Goal: Find specific page/section: Find specific page/section

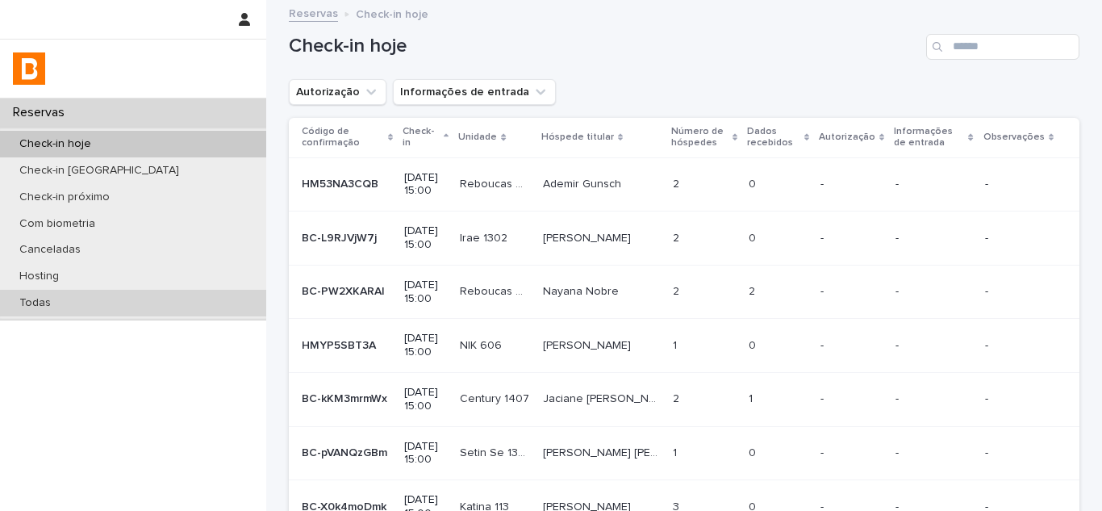
click at [69, 315] on div "Todas" at bounding box center [133, 303] width 266 height 27
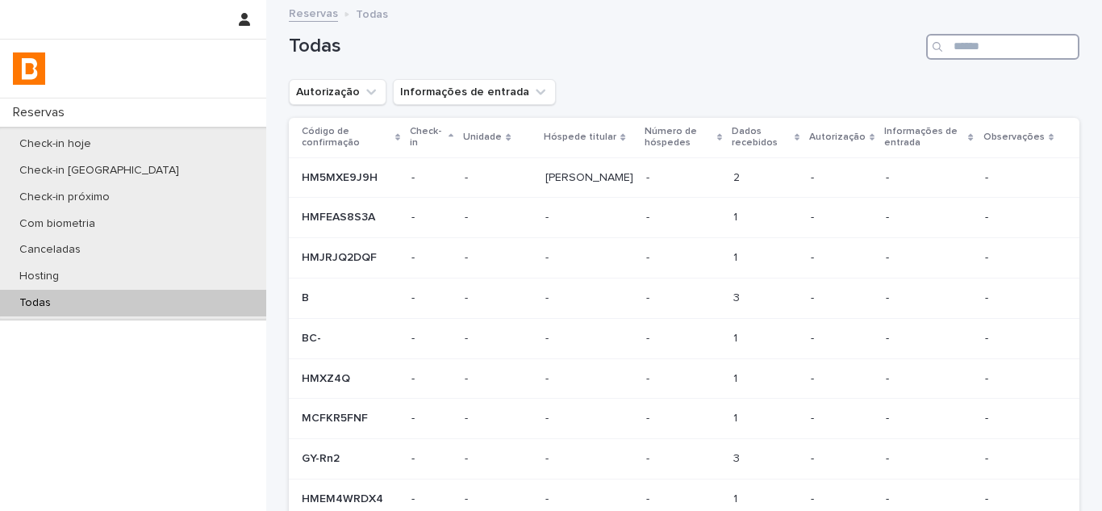
click at [995, 49] on input "Search" at bounding box center [1002, 47] width 153 height 26
paste input "**********"
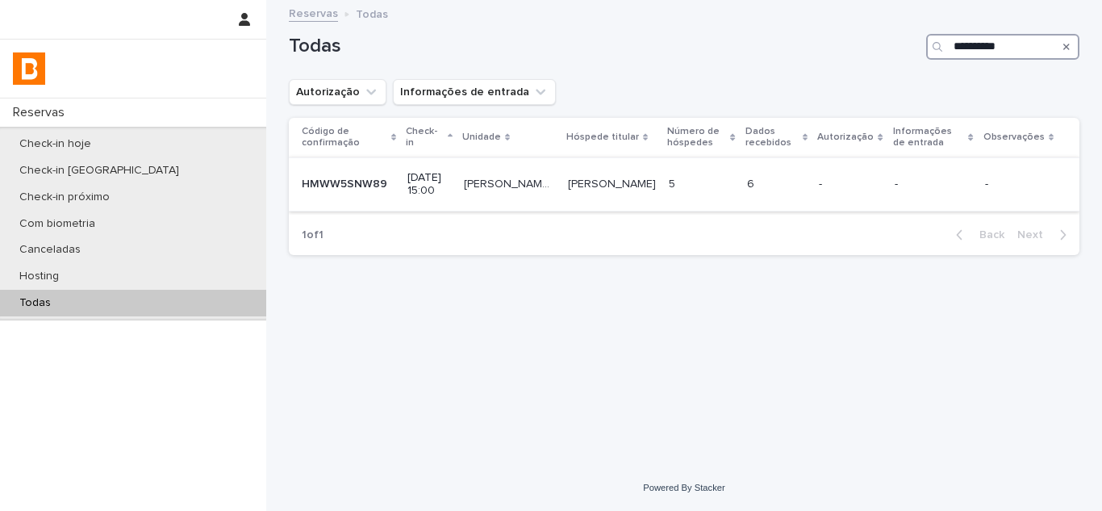
type input "**********"
click at [603, 196] on div "[PERSON_NAME] [PERSON_NAME]" at bounding box center [612, 184] width 88 height 27
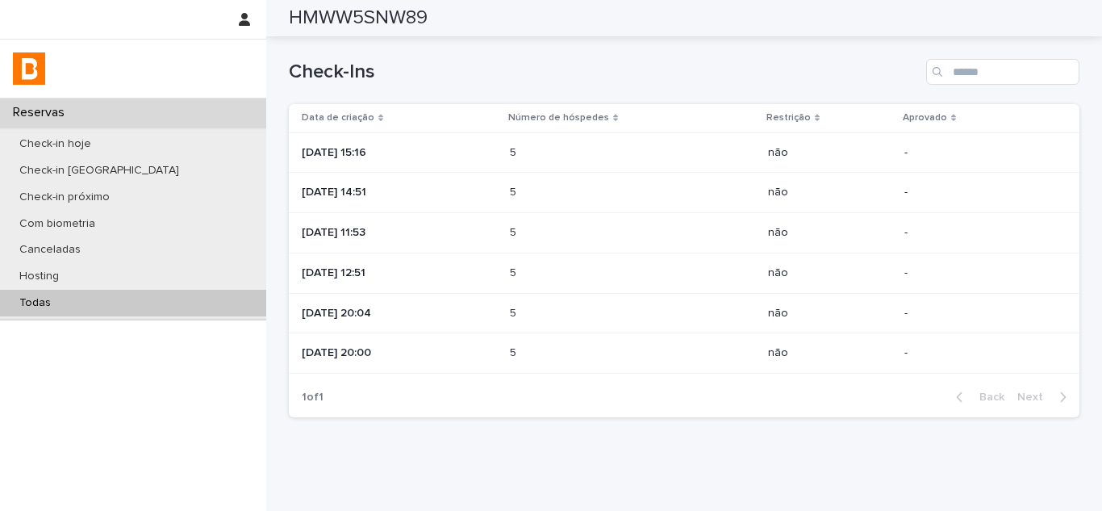
scroll to position [710, 0]
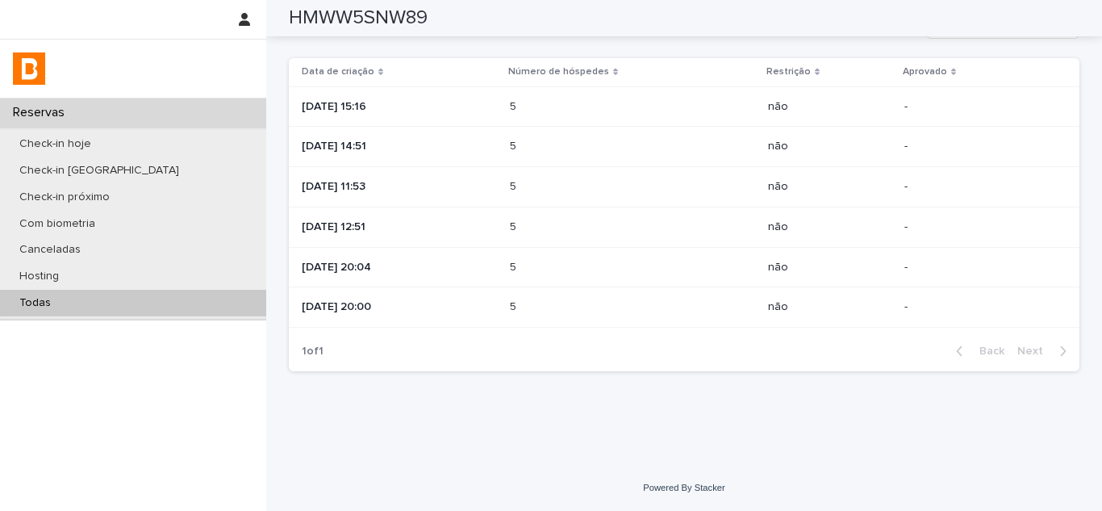
click at [520, 311] on p "5" at bounding box center [515, 305] width 10 height 17
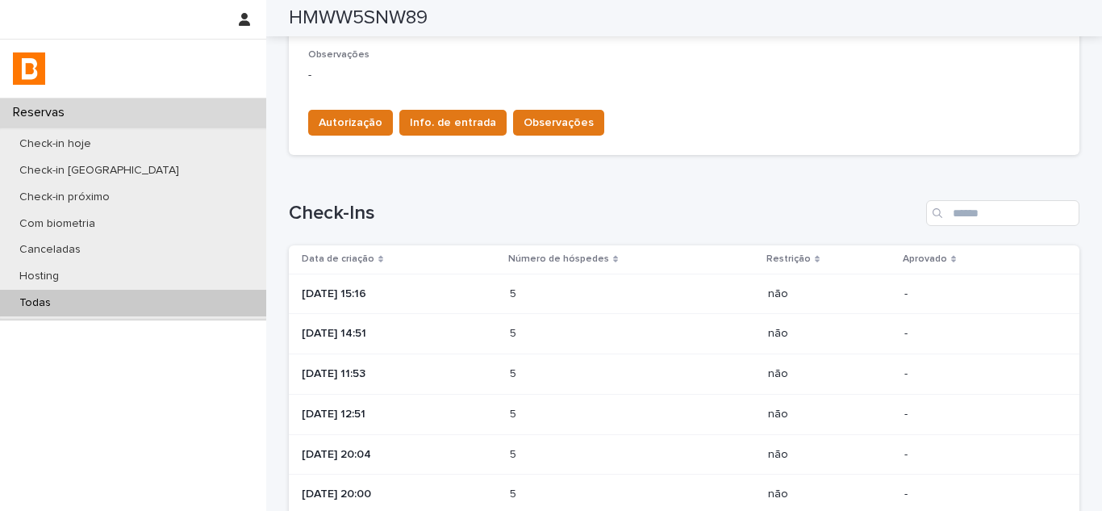
scroll to position [662, 0]
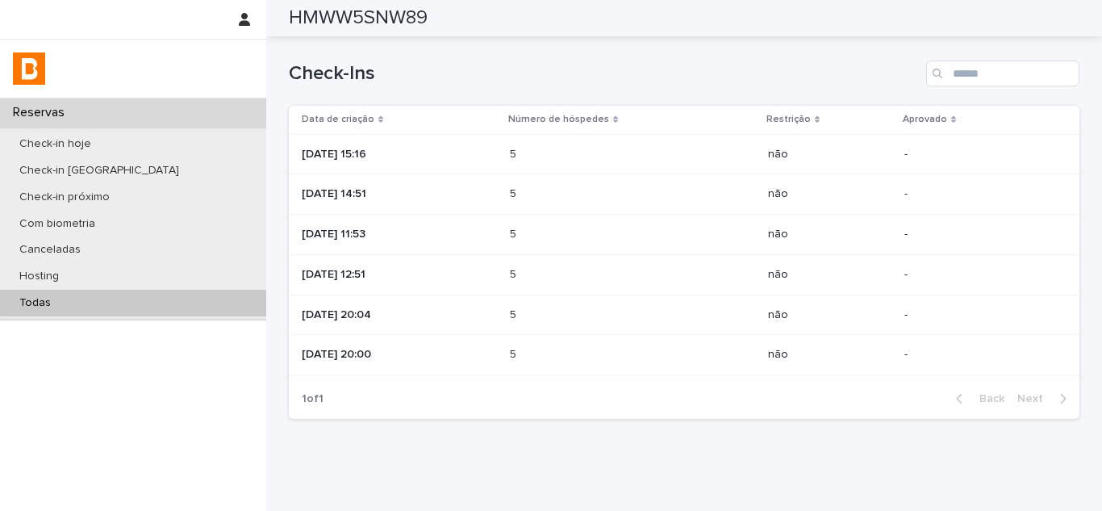
click at [570, 327] on div "5 5" at bounding box center [632, 315] width 245 height 27
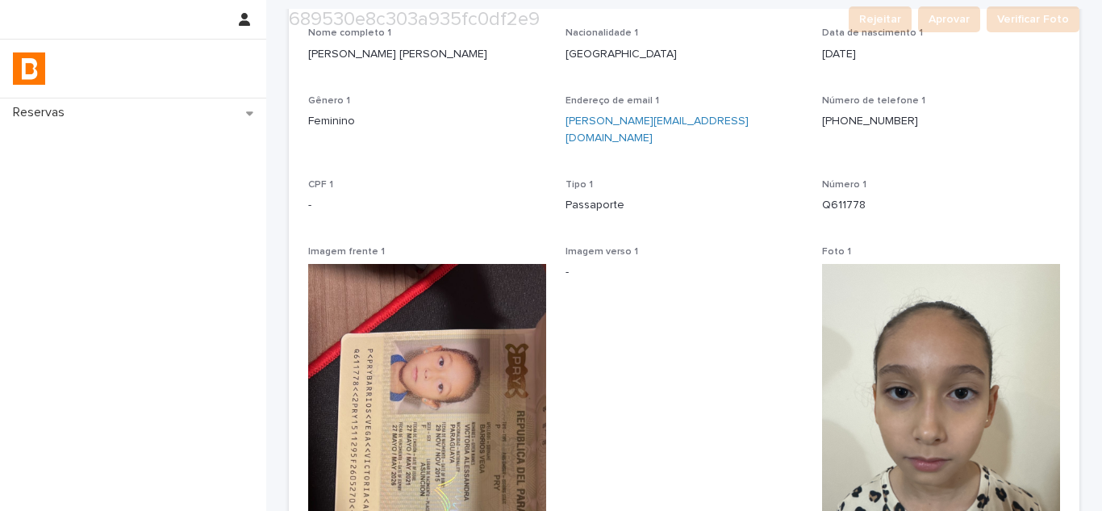
scroll to position [161, 0]
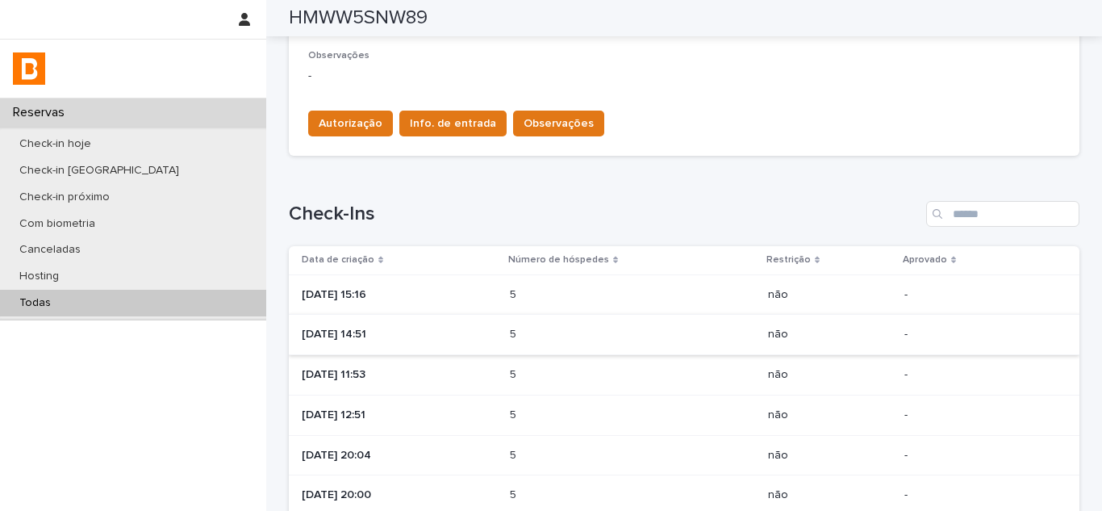
scroll to position [703, 0]
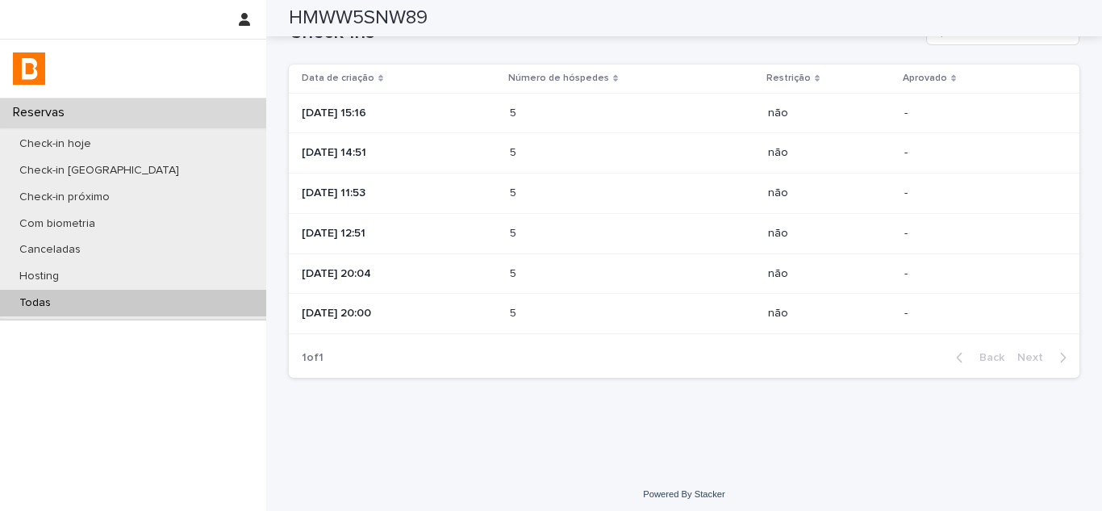
click at [561, 231] on p at bounding box center [580, 234] width 141 height 14
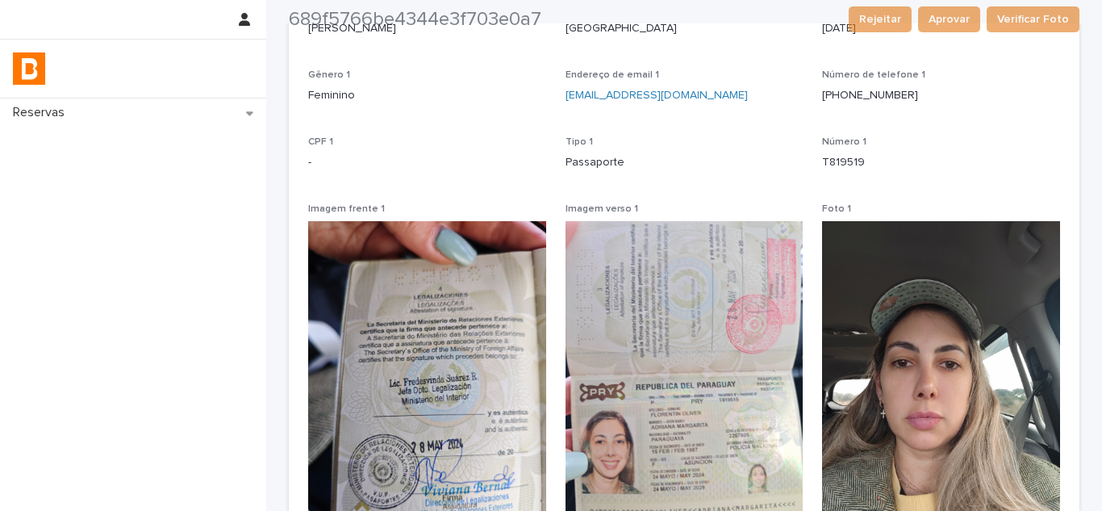
scroll to position [242, 0]
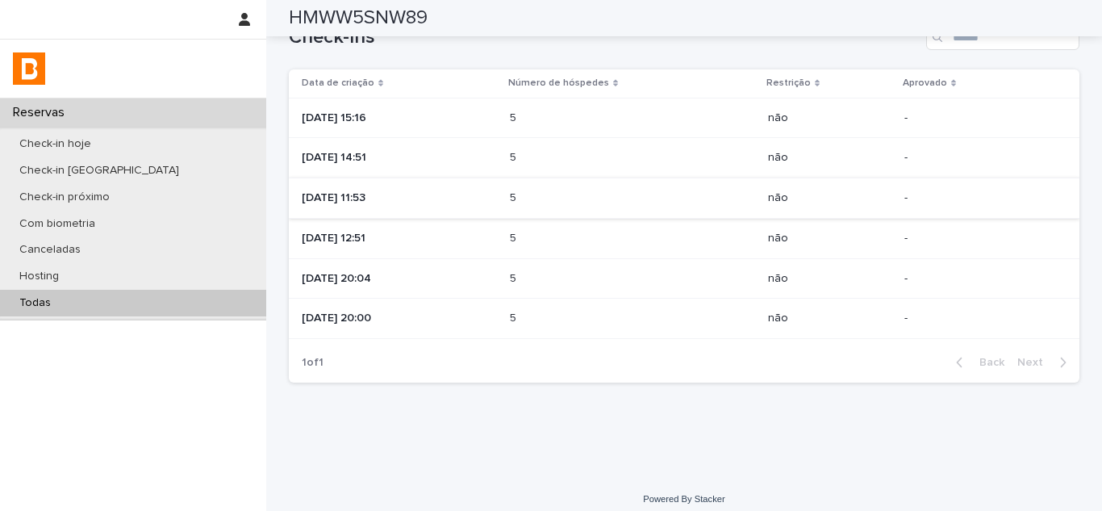
scroll to position [703, 0]
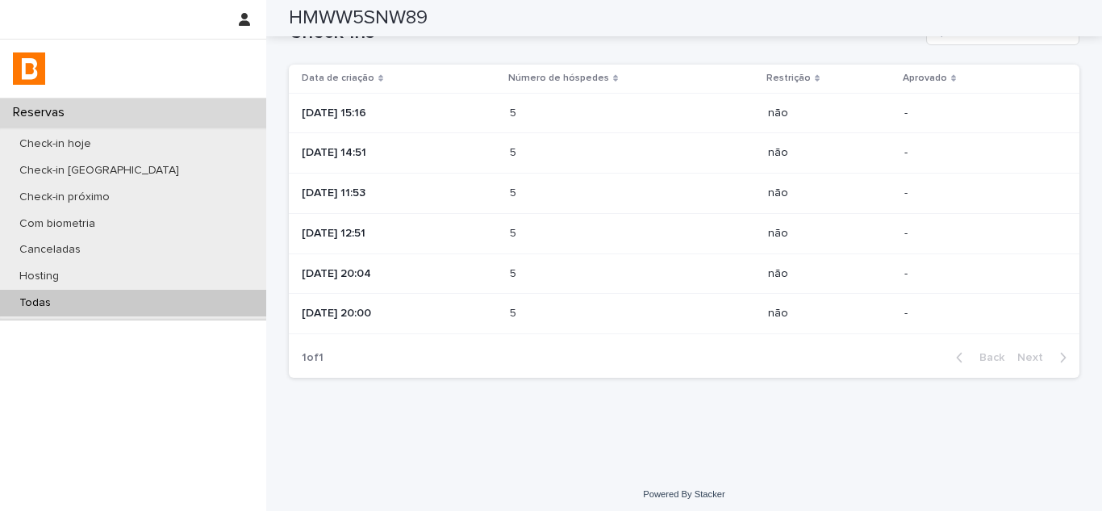
click at [497, 199] on p "[DATE] 11:53" at bounding box center [399, 193] width 195 height 14
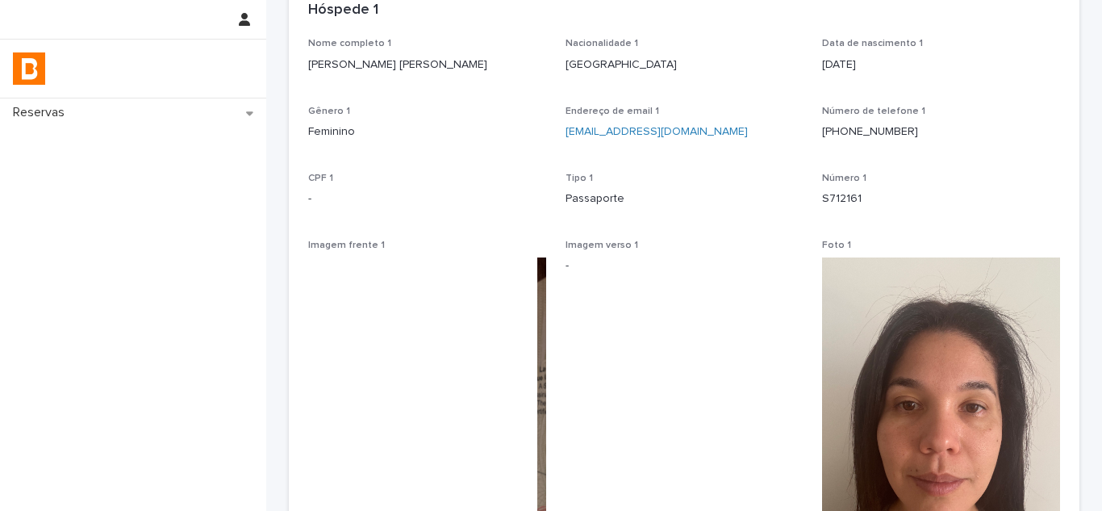
scroll to position [161, 0]
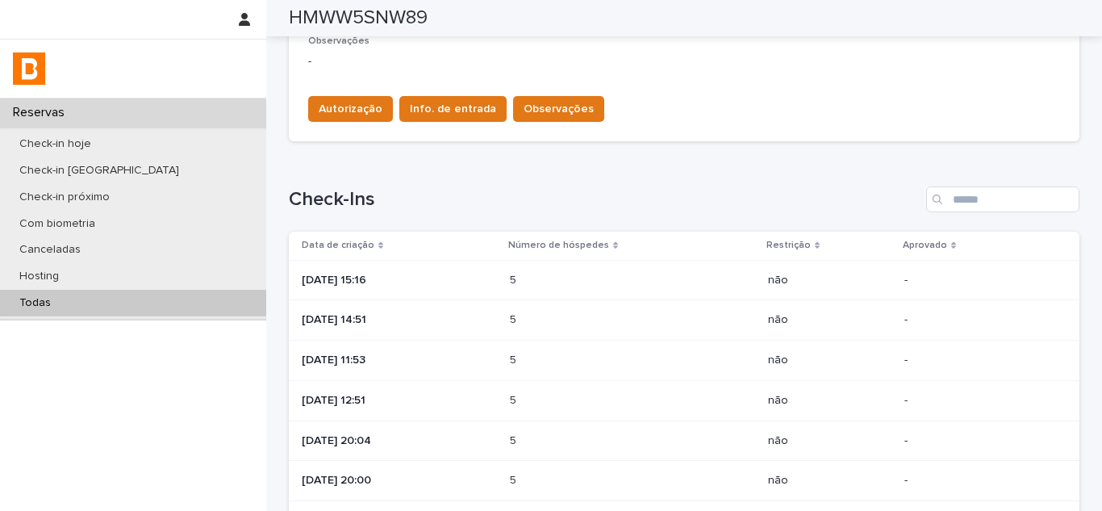
scroll to position [565, 0]
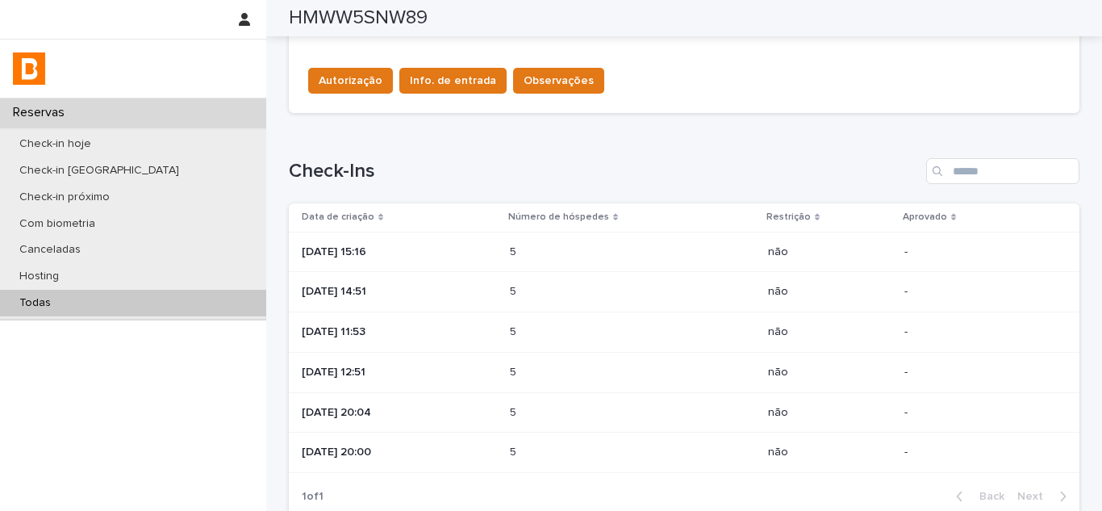
click at [557, 309] on td "5 5" at bounding box center [632, 292] width 258 height 40
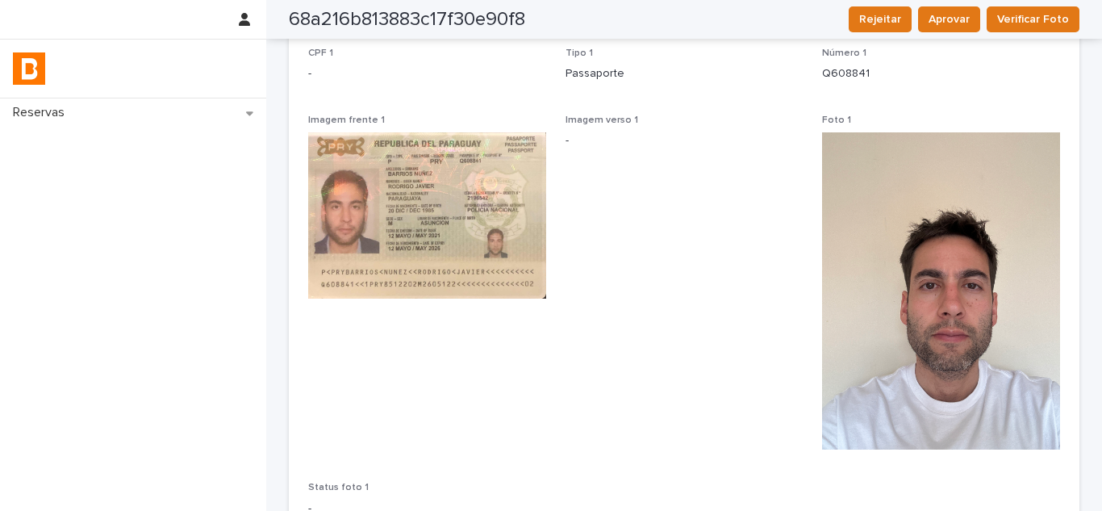
scroll to position [242, 0]
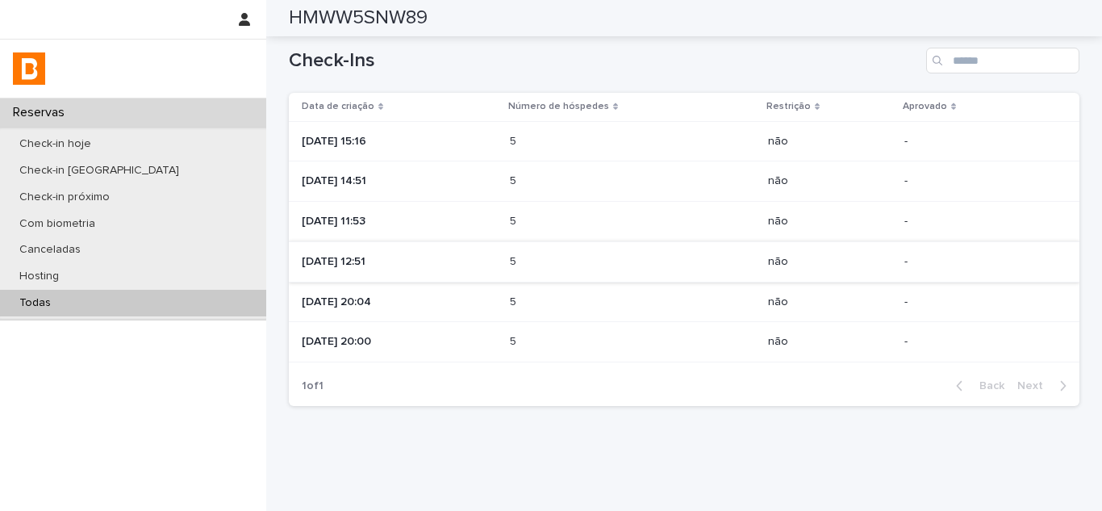
scroll to position [703, 0]
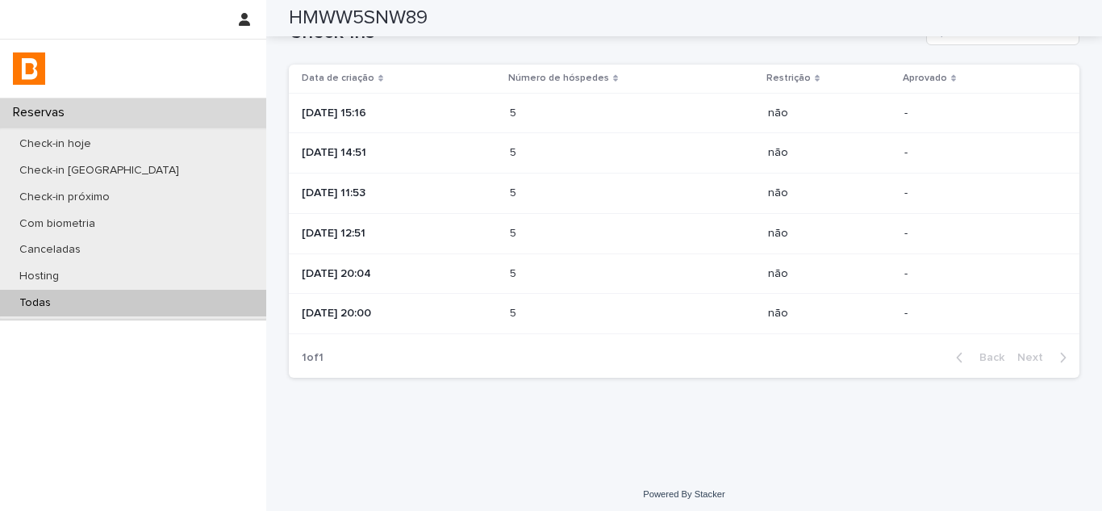
click at [547, 154] on p at bounding box center [580, 153] width 141 height 14
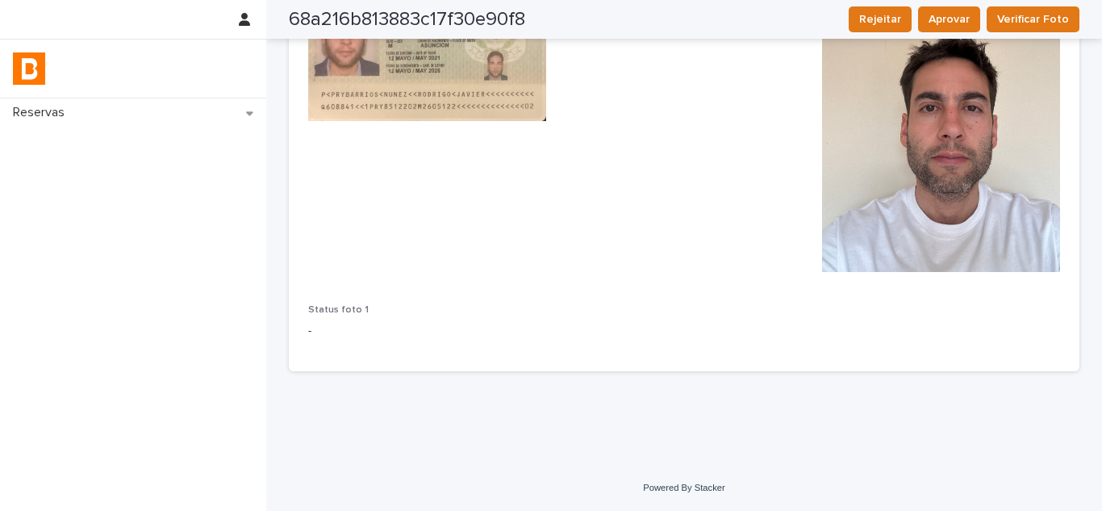
scroll to position [438, 0]
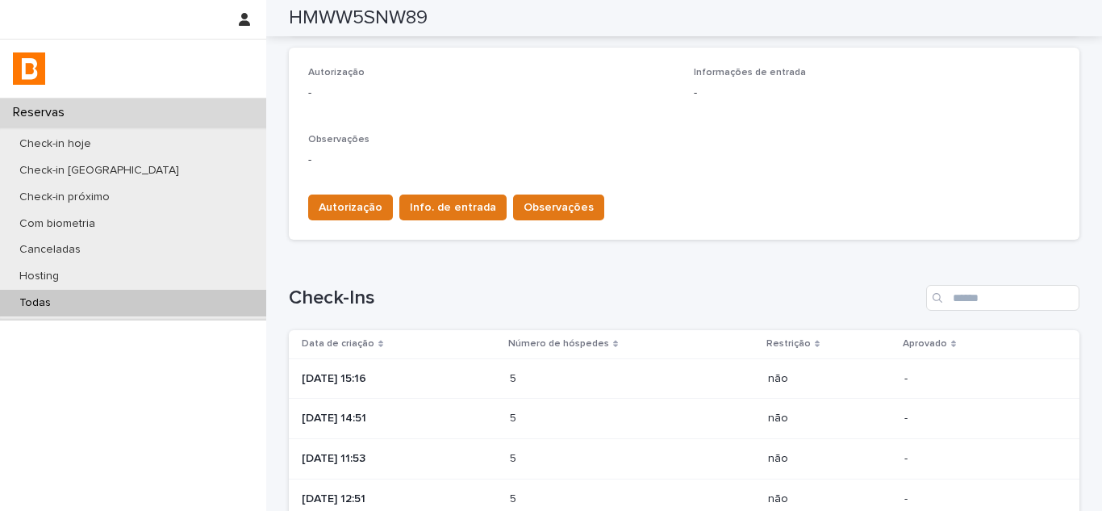
scroll to position [415, 0]
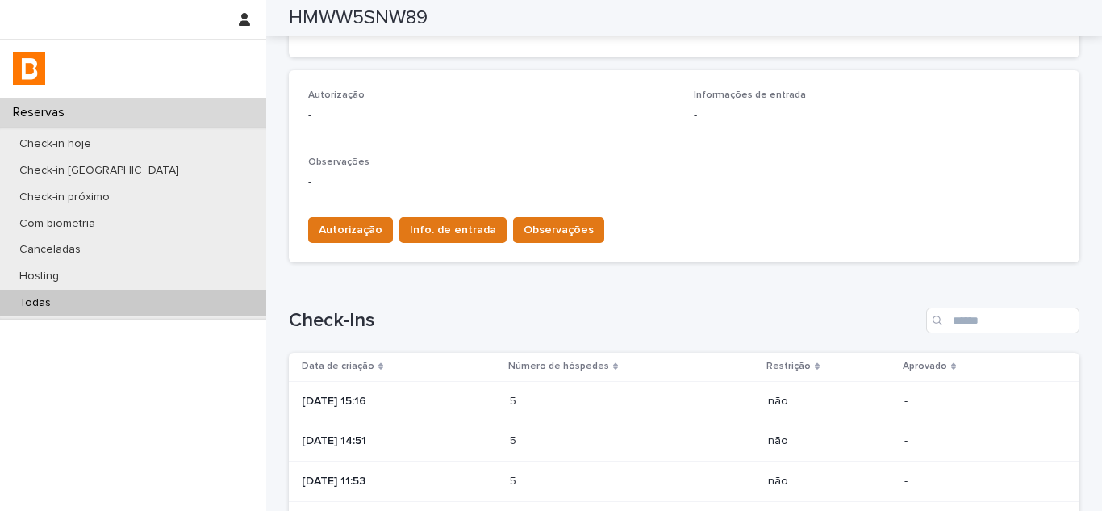
click at [562, 394] on p at bounding box center [580, 401] width 141 height 14
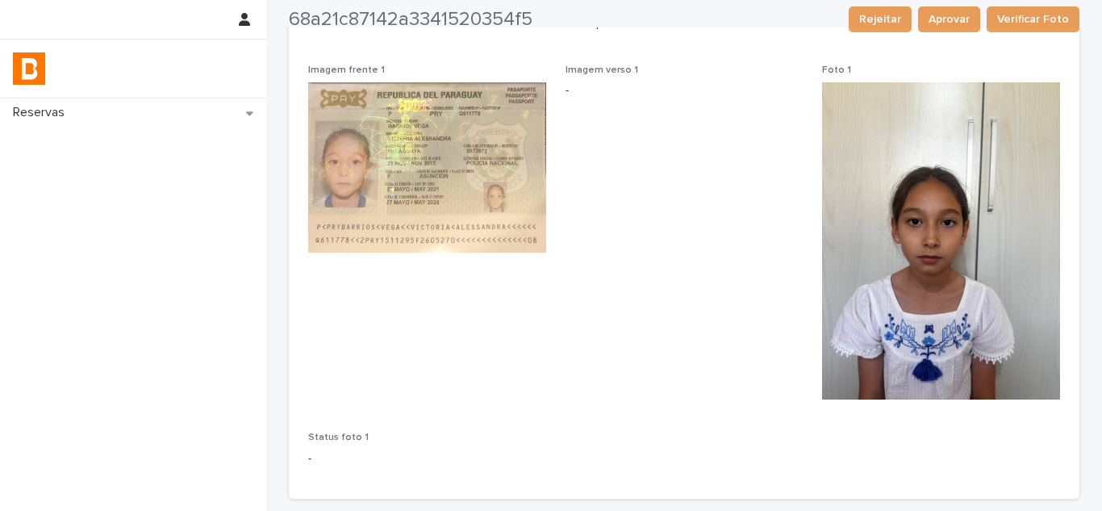
scroll to position [323, 0]
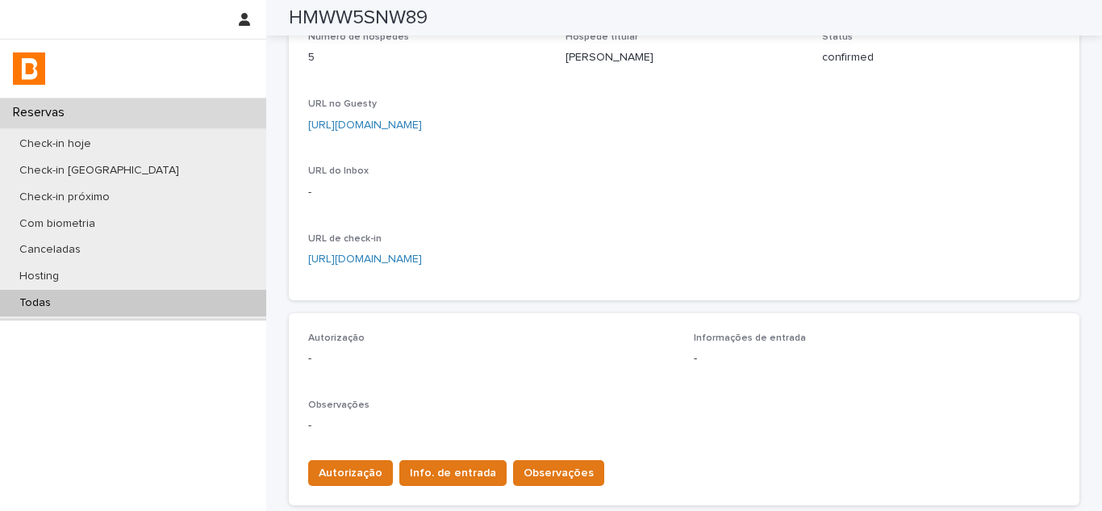
scroll to position [58, 0]
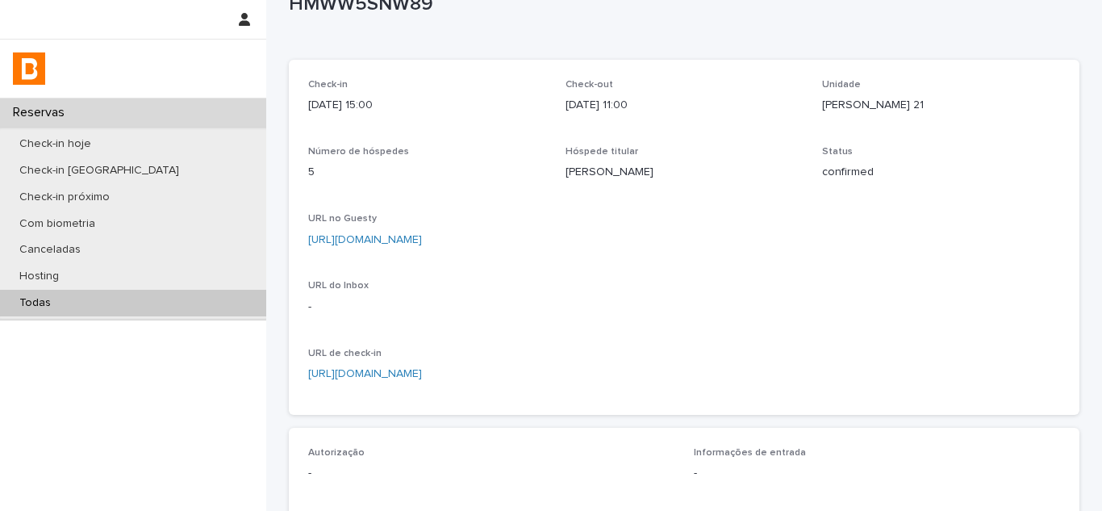
click at [484, 245] on p "[URL][DOMAIN_NAME]" at bounding box center [684, 240] width 752 height 17
click at [422, 241] on link "[URL][DOMAIN_NAME]" at bounding box center [365, 239] width 114 height 11
